Goal: Task Accomplishment & Management: Manage account settings

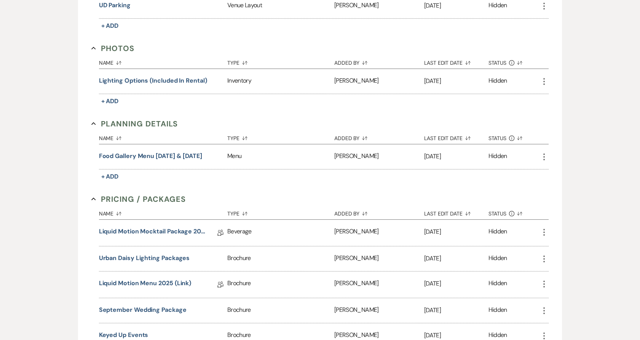
scroll to position [338, 0]
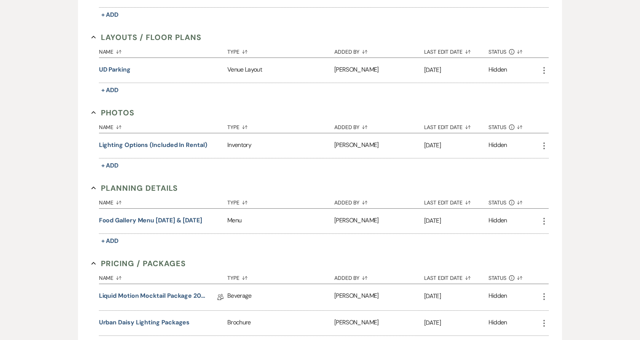
click at [548, 221] on icon "More" at bounding box center [543, 221] width 9 height 9
click at [554, 247] on icon "Archive" at bounding box center [552, 249] width 6 height 6
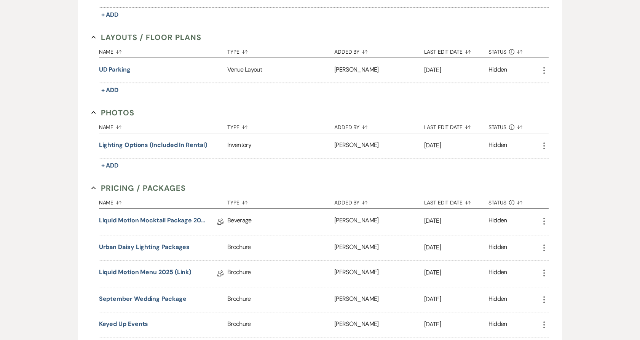
click at [542, 147] on icon "More" at bounding box center [543, 145] width 9 height 9
click at [544, 176] on button "Archive Archive" at bounding box center [565, 174] width 52 height 13
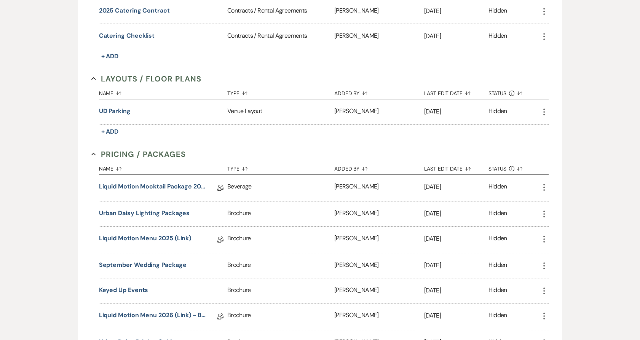
scroll to position [254, 0]
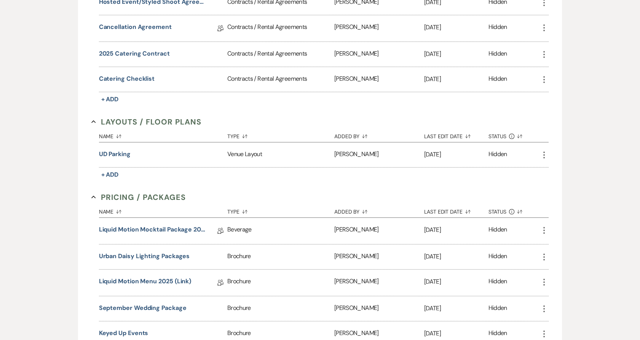
click at [110, 155] on button "UD Parking" at bounding box center [115, 154] width 32 height 9
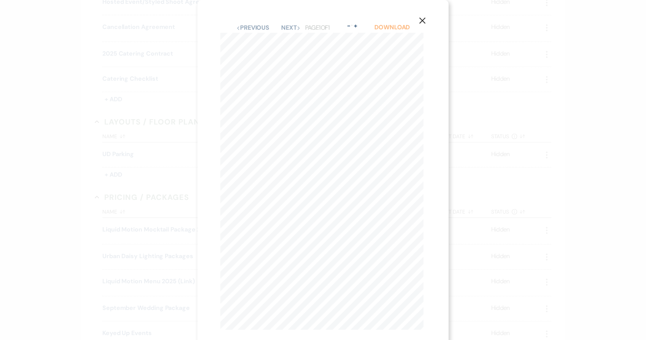
click at [388, 30] on link "Download" at bounding box center [392, 27] width 35 height 8
click at [142, 87] on div "X Previous Previous Next Next Page 1 of 1 - Zoom + Download amyknight amyknight…" at bounding box center [323, 170] width 646 height 340
